Goal: Task Accomplishment & Management: Complete application form

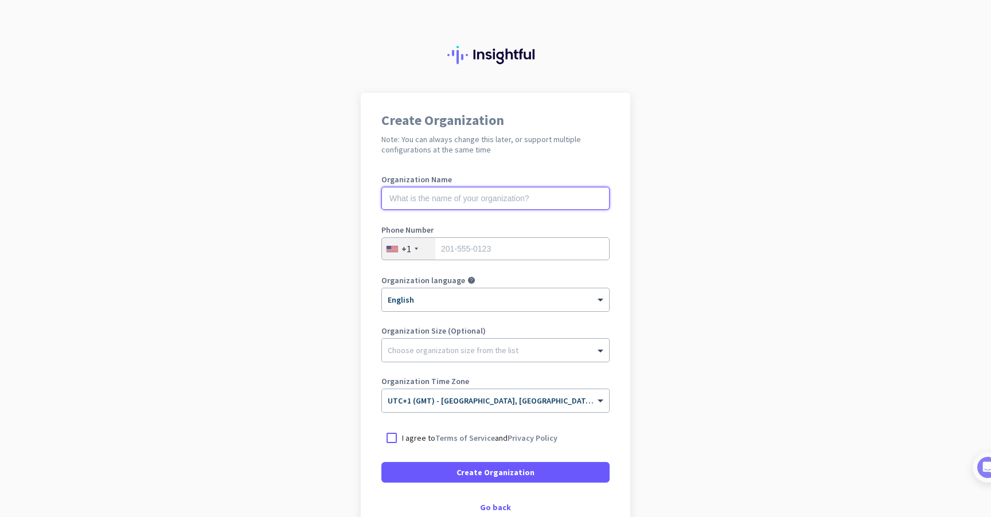
click at [562, 191] on input "text" at bounding box center [495, 198] width 228 height 23
type input "Mercor"
click at [417, 261] on div "Phone Number +1" at bounding box center [495, 249] width 228 height 46
click at [419, 252] on div "+1" at bounding box center [408, 249] width 53 height 22
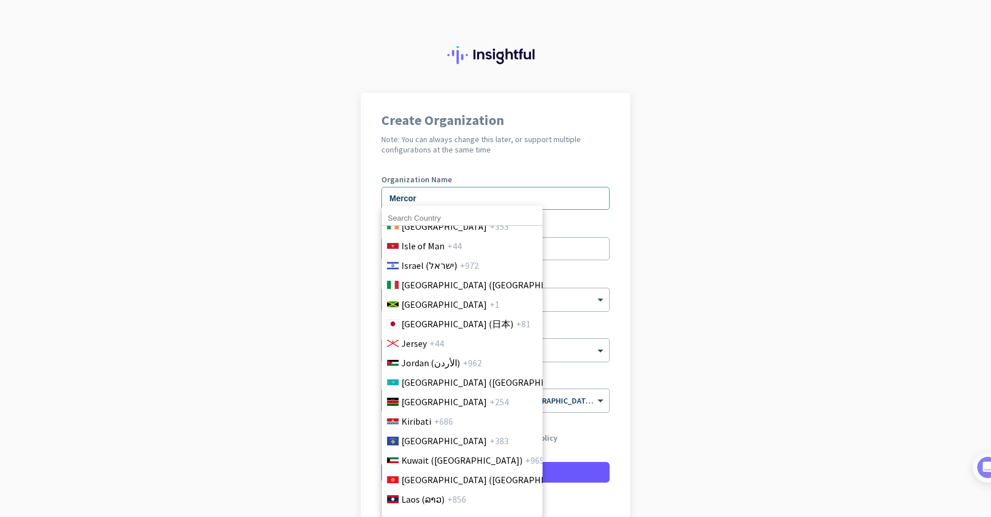
scroll to position [2170, 0]
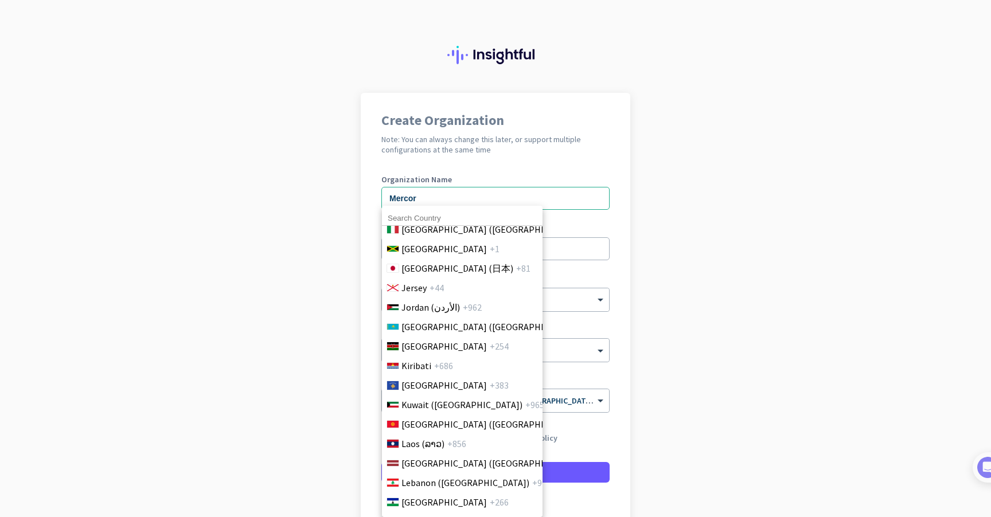
click at [454, 214] on input at bounding box center [462, 218] width 161 height 15
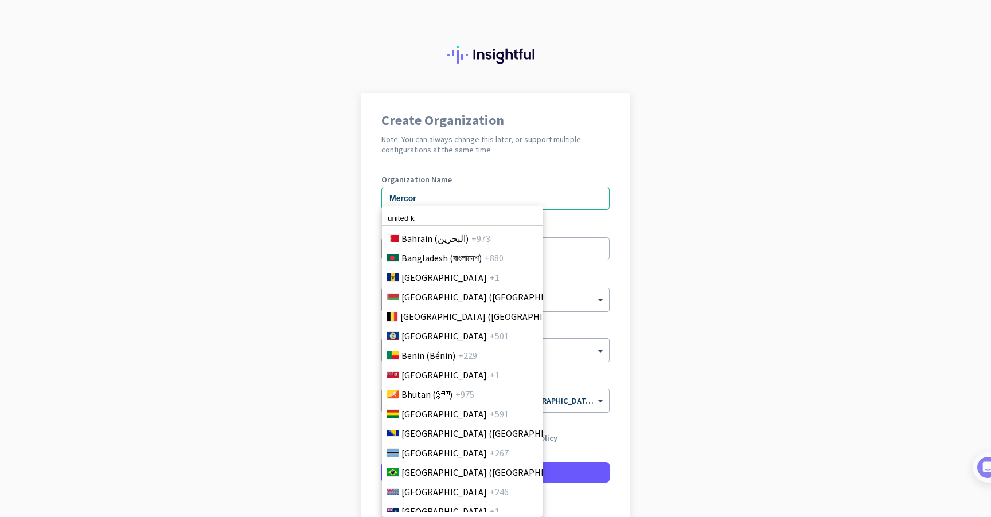
scroll to position [699, 0]
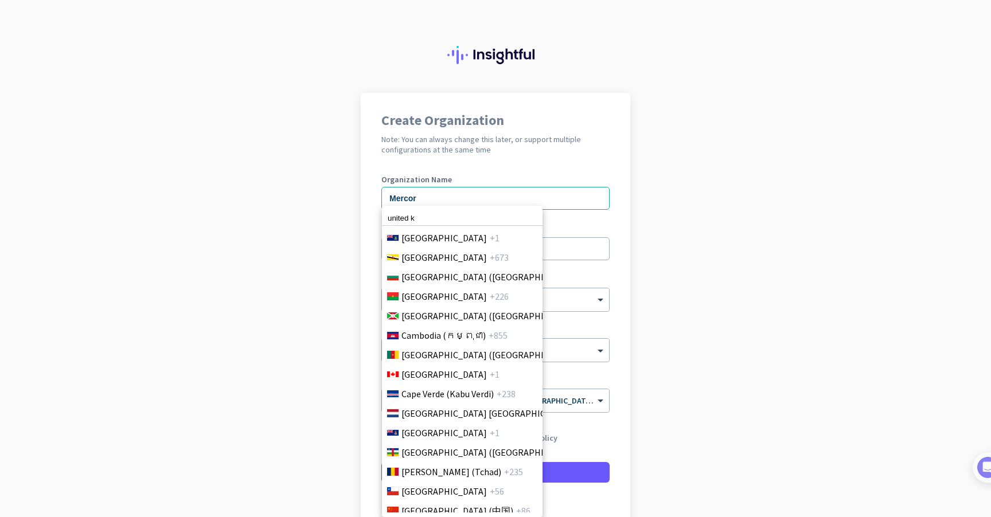
type input "united k"
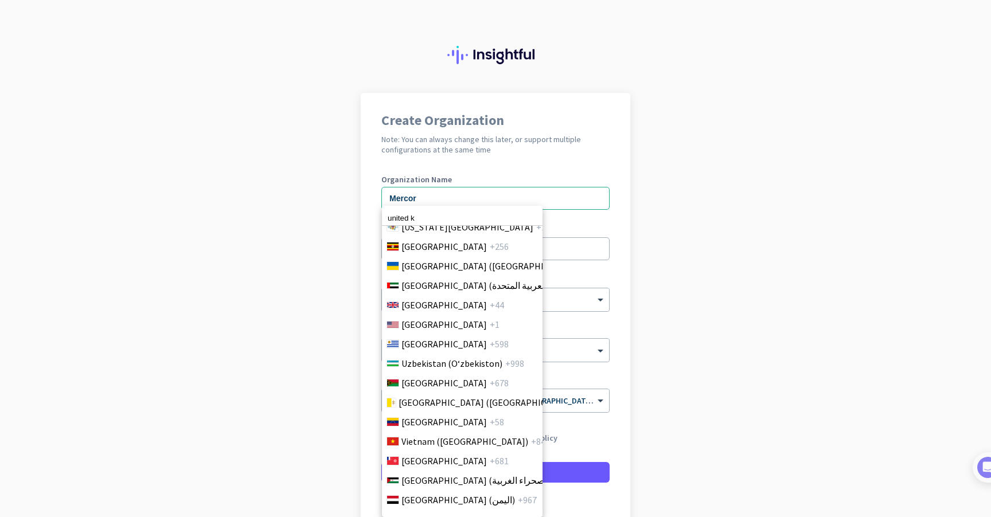
scroll to position [4587, 0]
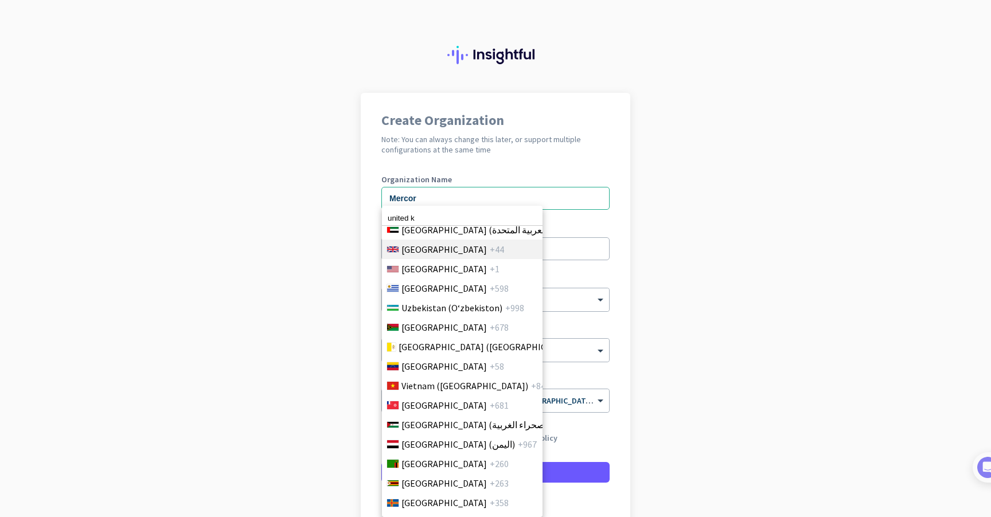
click at [460, 245] on span "[GEOGRAPHIC_DATA]" at bounding box center [443, 250] width 85 height 14
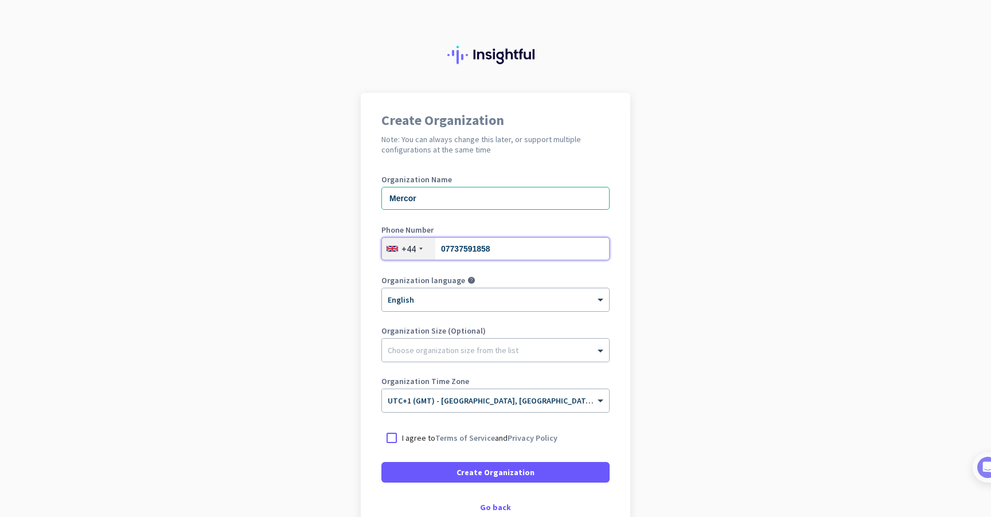
click at [443, 251] on input "07737591858" at bounding box center [495, 248] width 228 height 23
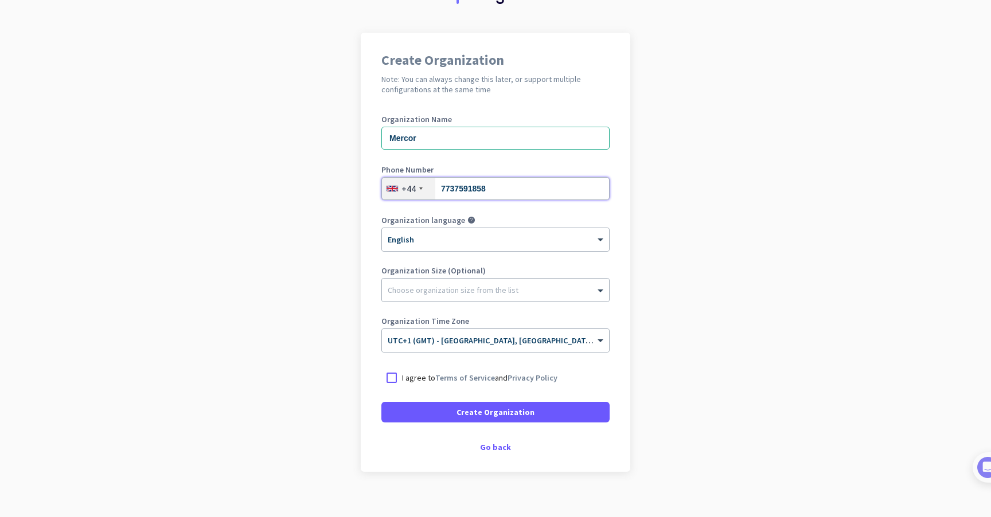
scroll to position [72, 0]
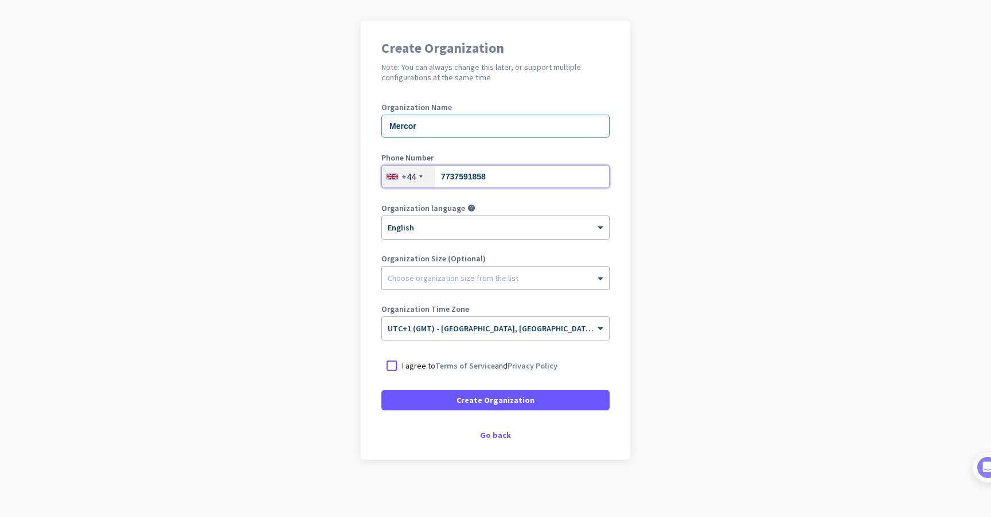
type input "7737591858"
click at [408, 367] on p "I agree to Terms of Service and Privacy Policy" at bounding box center [479, 365] width 155 height 11
click at [0, 0] on input "I agree to Terms of Service and Privacy Policy" at bounding box center [0, 0] width 0 height 0
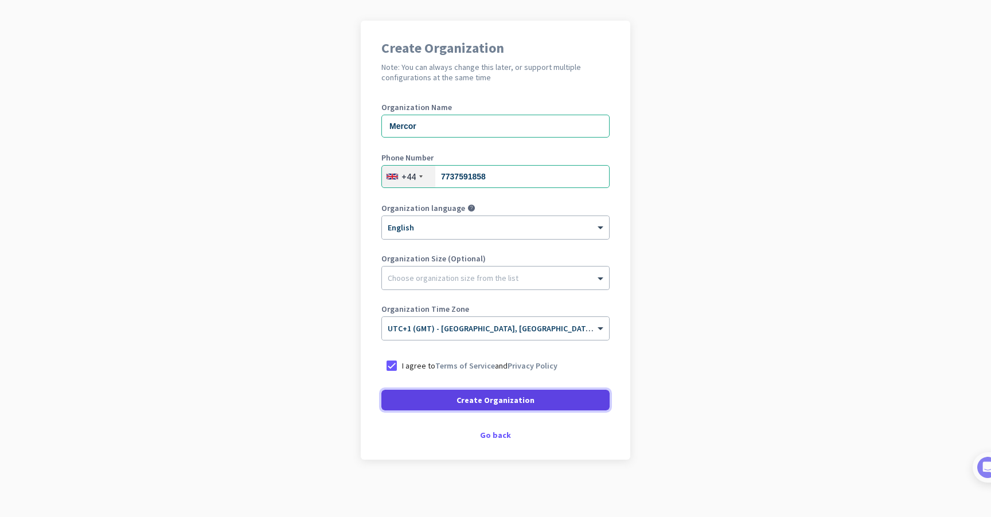
click at [426, 386] on span at bounding box center [495, 400] width 228 height 28
